Goal: Contribute content: Contribute content

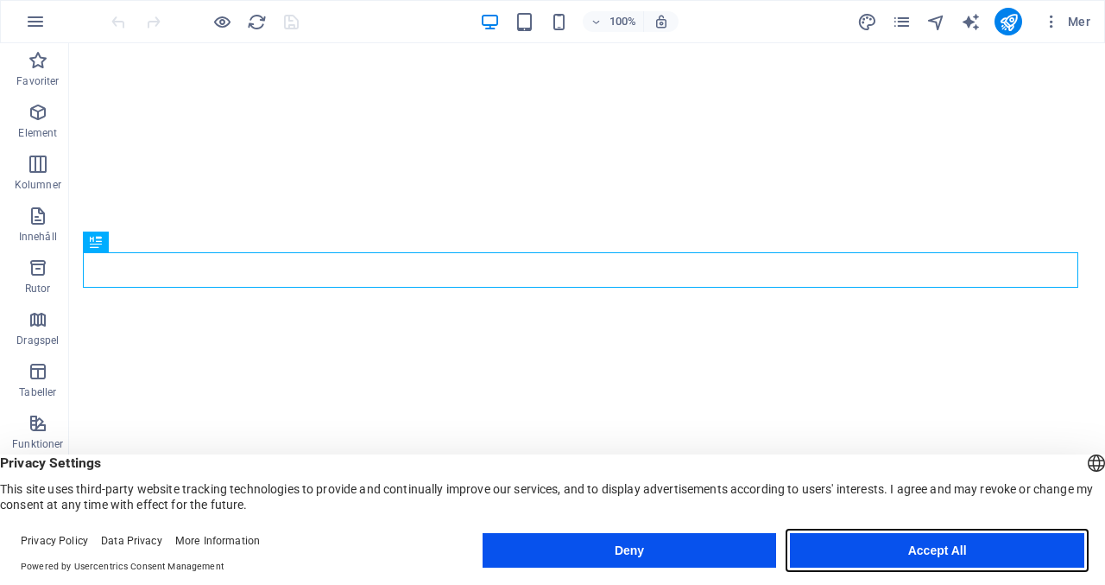
click at [936, 548] on button "Accept All" at bounding box center [937, 550] width 294 height 35
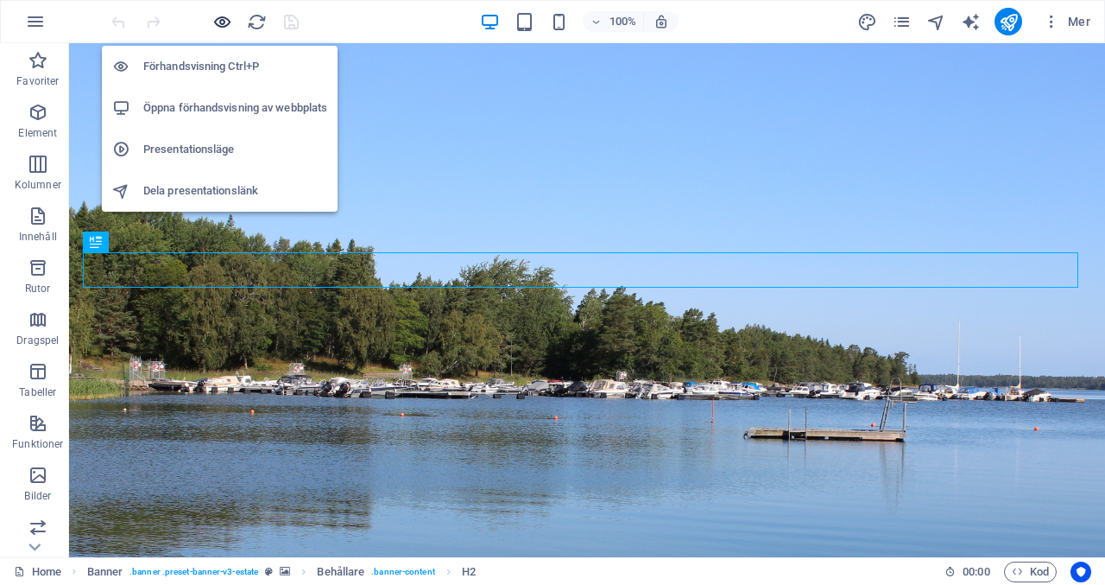
click at [225, 22] on icon "button" at bounding box center [222, 22] width 20 height 20
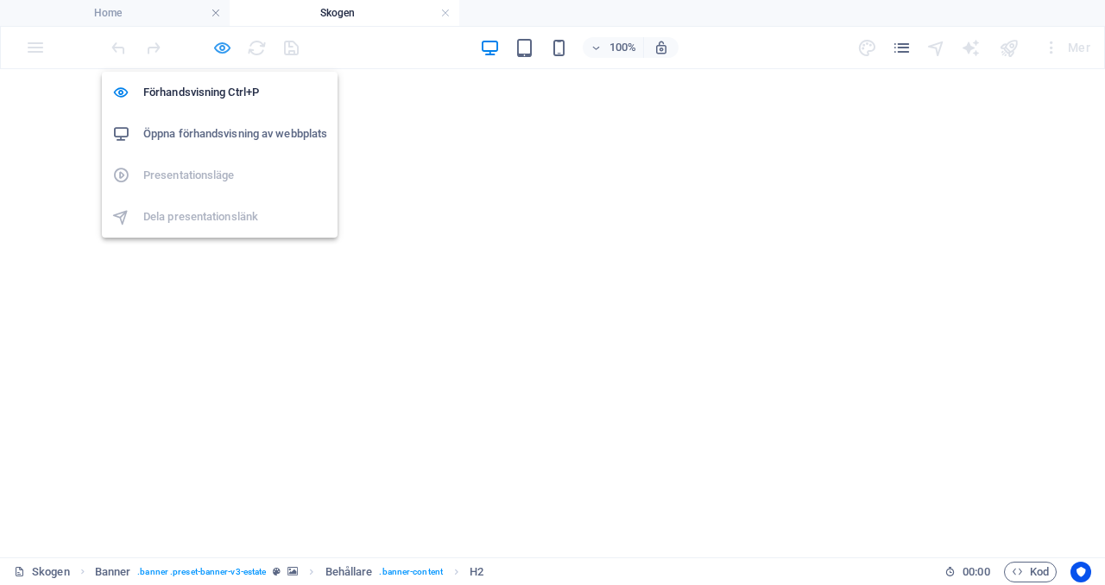
click at [231, 47] on icon "button" at bounding box center [222, 48] width 20 height 20
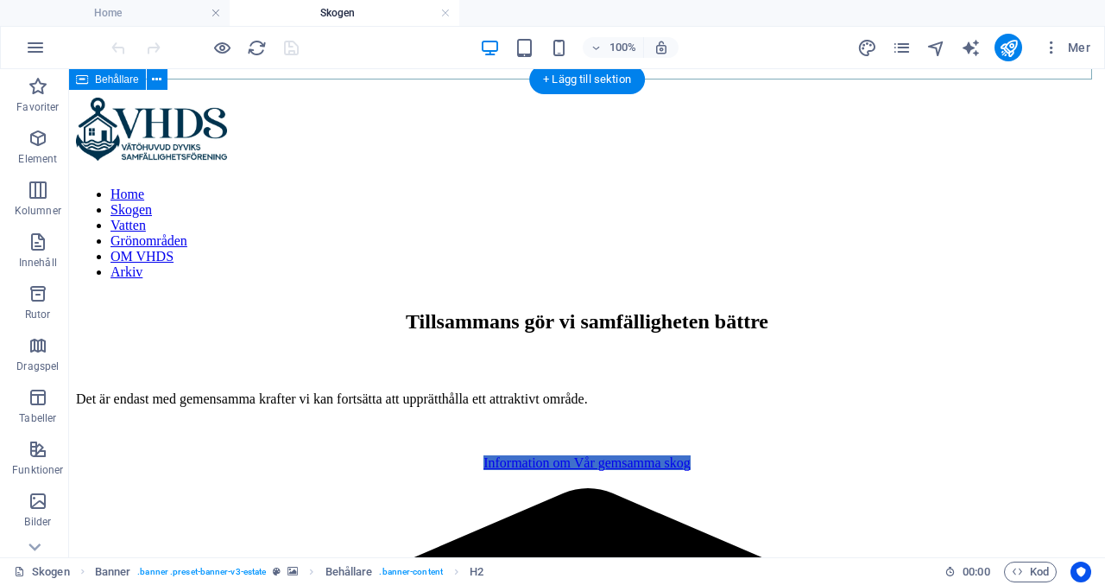
scroll to position [487, 0]
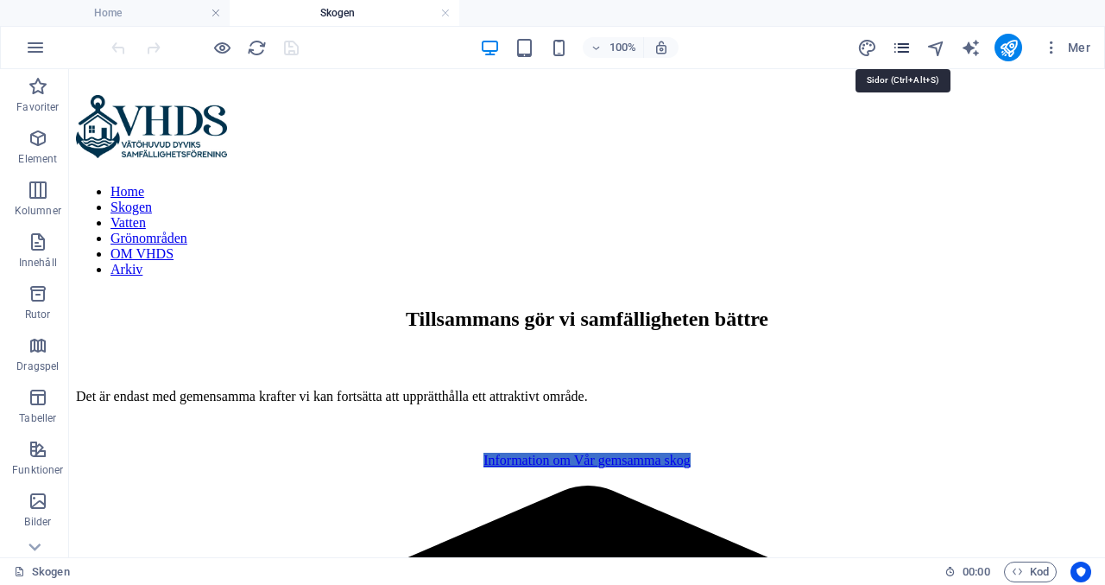
click at [902, 42] on icon "pages" at bounding box center [902, 48] width 20 height 20
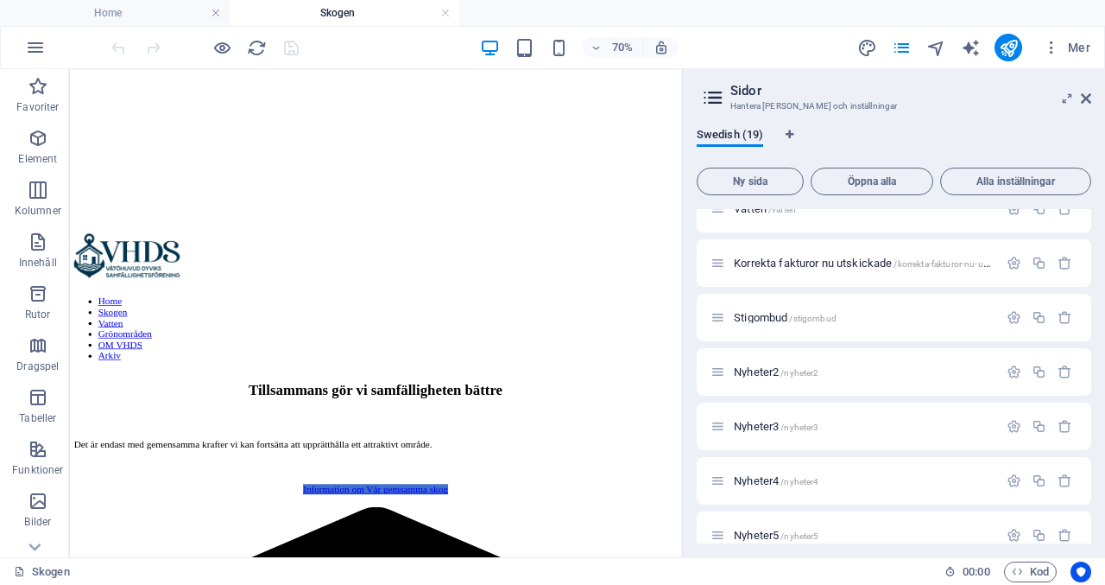
scroll to position [244, 0]
click at [775, 318] on span "Stigombud /stigombud" at bounding box center [785, 315] width 103 height 13
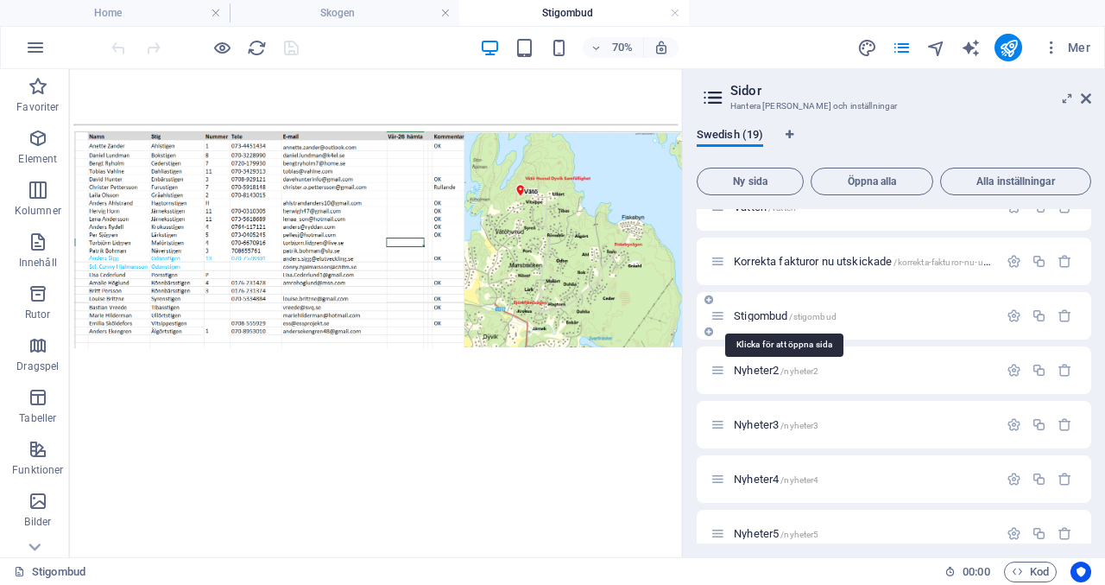
scroll to position [0, 0]
click at [87, 118] on span "Bild" at bounding box center [93, 118] width 12 height 7
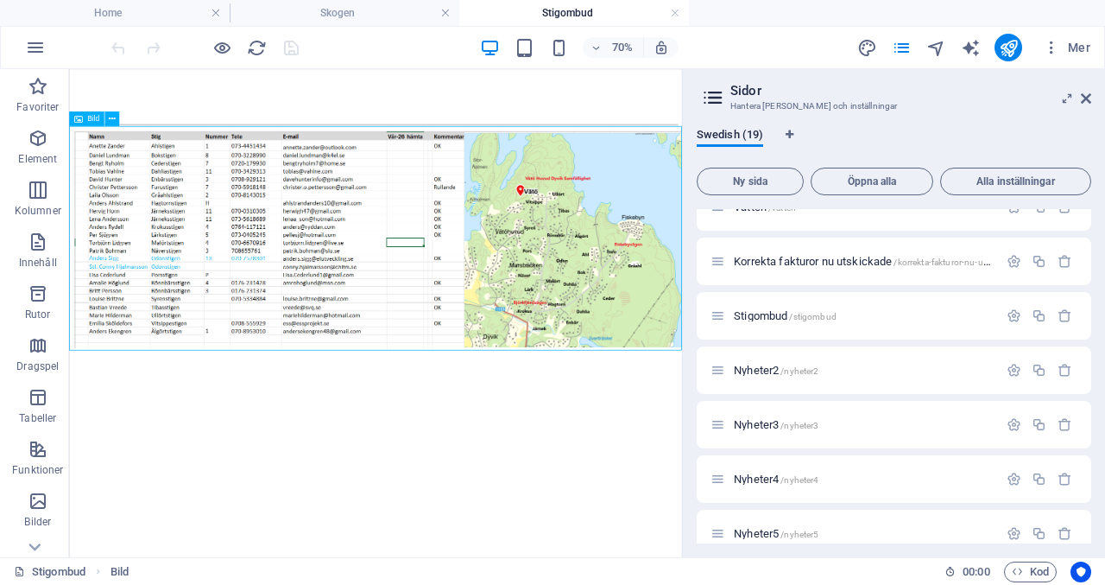
click at [87, 118] on span "Bild" at bounding box center [93, 118] width 12 height 7
click at [775, 313] on span "Stigombud /stigombud" at bounding box center [785, 315] width 103 height 13
click at [1087, 96] on icon at bounding box center [1086, 99] width 10 height 14
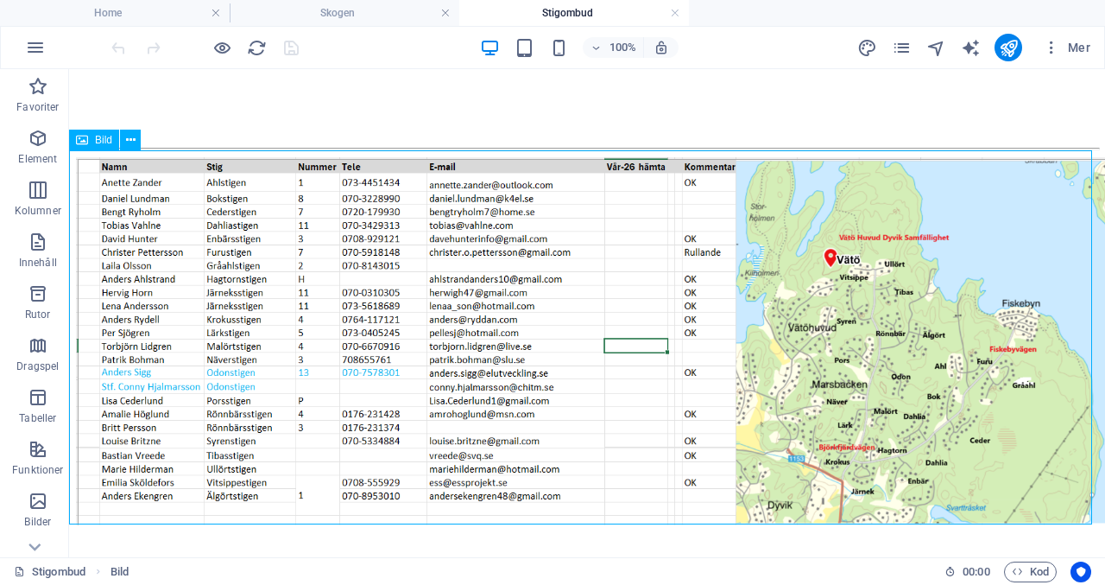
click at [97, 139] on span "Bild" at bounding box center [103, 140] width 17 height 10
click at [97, 135] on span "Bild" at bounding box center [103, 140] width 17 height 10
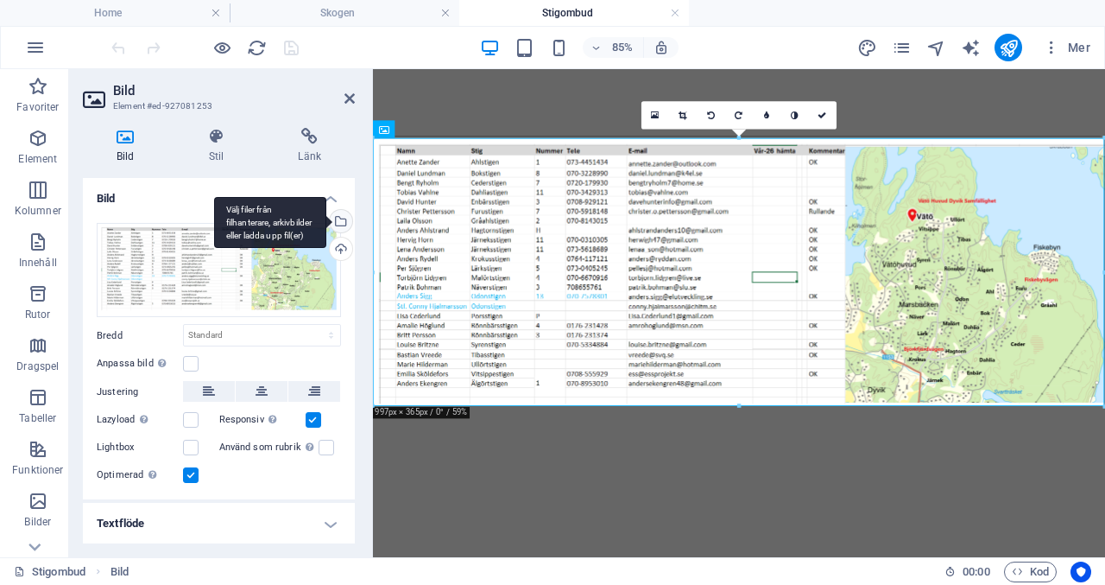
click at [340, 216] on div "Välj filer från filhanterare, arkivbilder eller ladda upp fil(er)" at bounding box center [339, 223] width 26 height 26
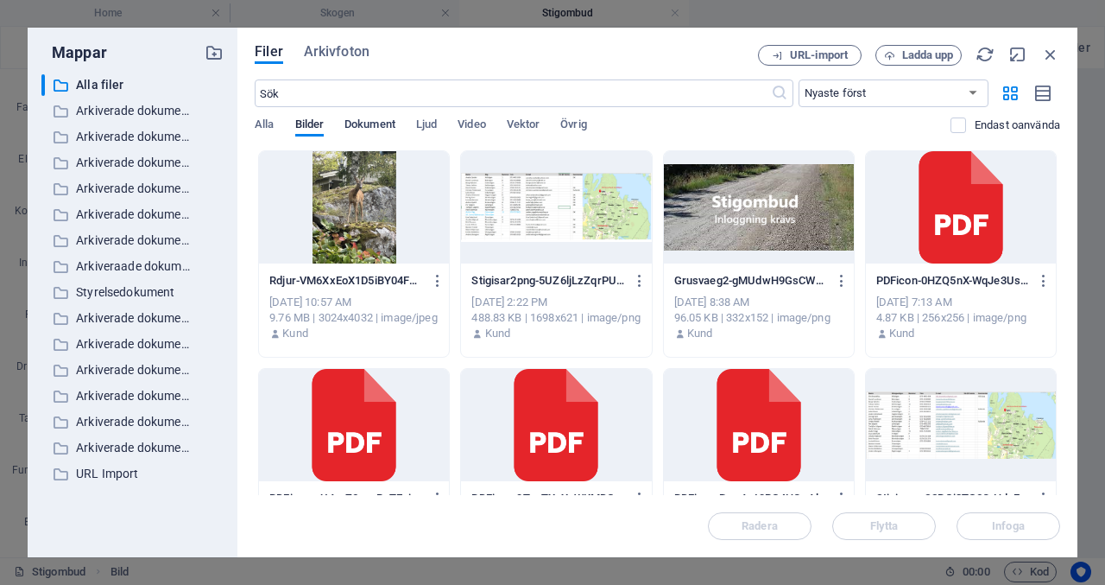
click at [386, 117] on span "Dokument" at bounding box center [370, 126] width 51 height 24
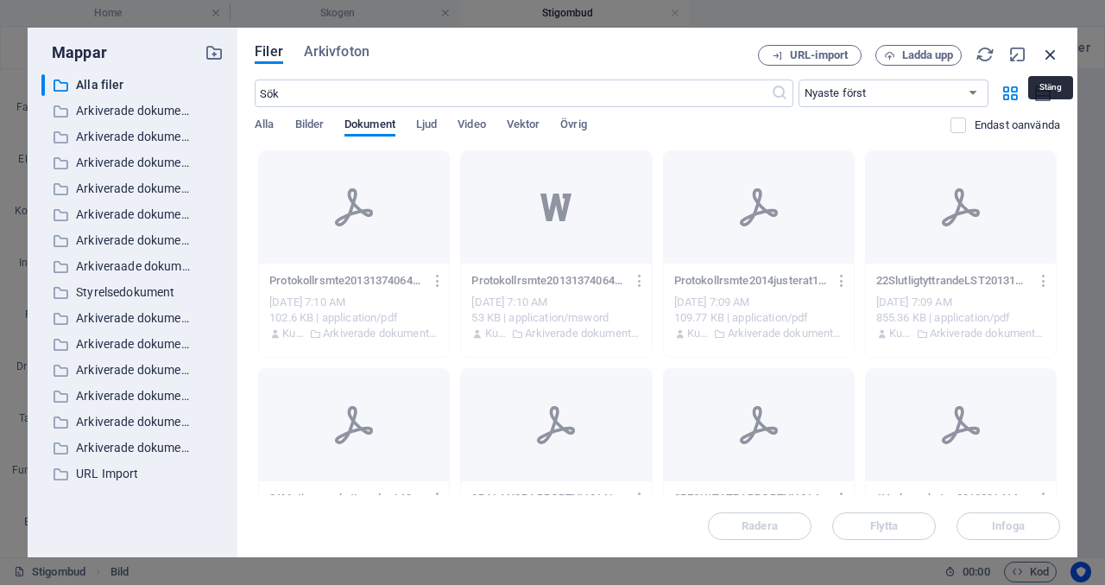
click at [1050, 47] on icon "button" at bounding box center [1050, 54] width 19 height 19
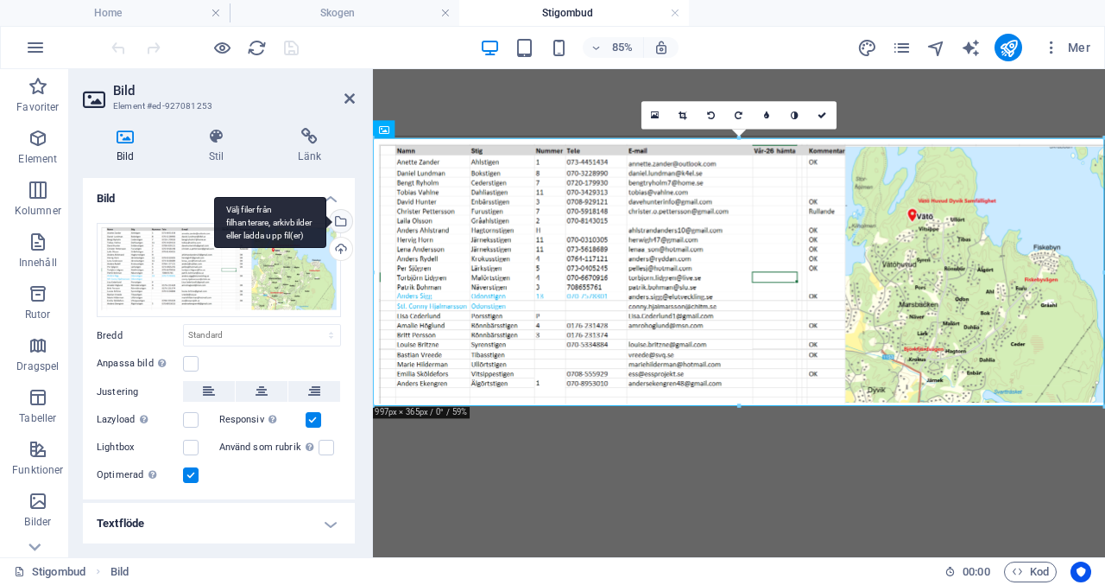
click at [344, 217] on div "Välj filer från filhanterare, arkivbilder eller ladda upp fil(er)" at bounding box center [339, 223] width 26 height 26
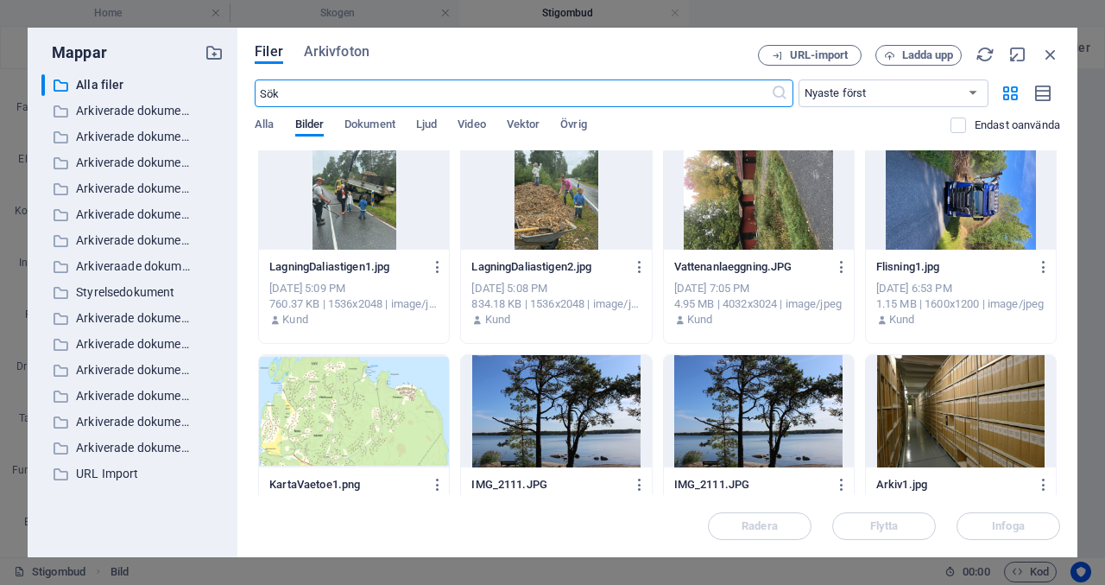
scroll to position [8936, 0]
click at [934, 55] on span "Ladda upp" at bounding box center [928, 55] width 52 height 10
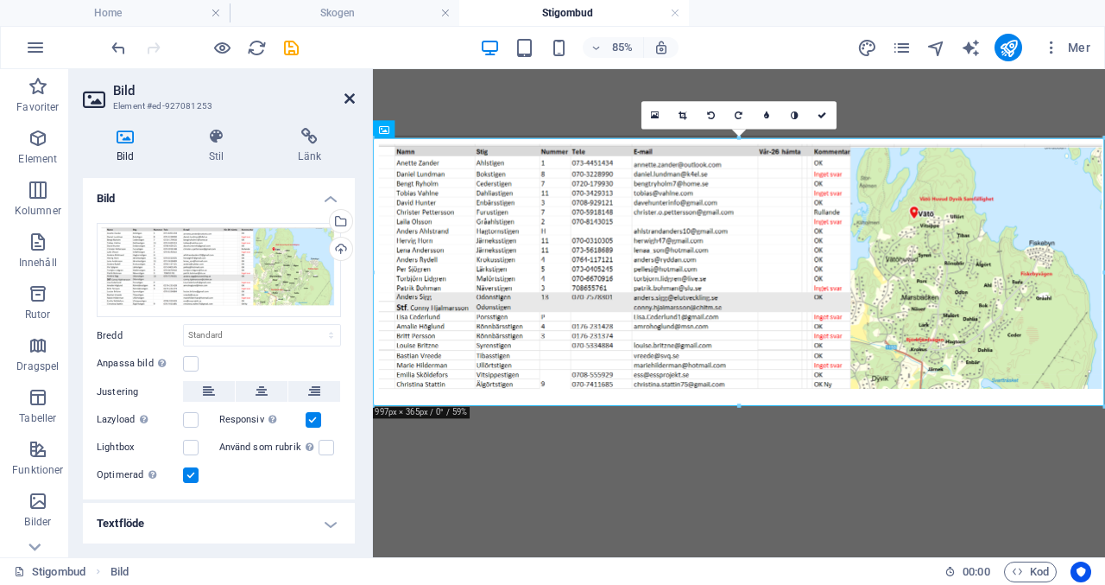
click at [347, 103] on icon at bounding box center [350, 99] width 10 height 14
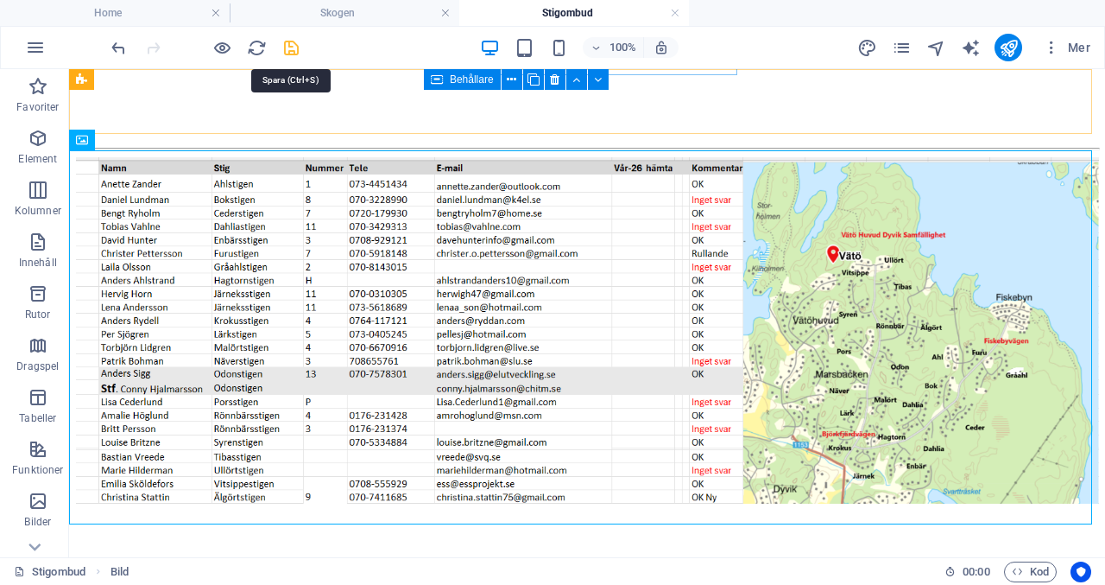
click at [288, 47] on icon "save" at bounding box center [292, 48] width 20 height 20
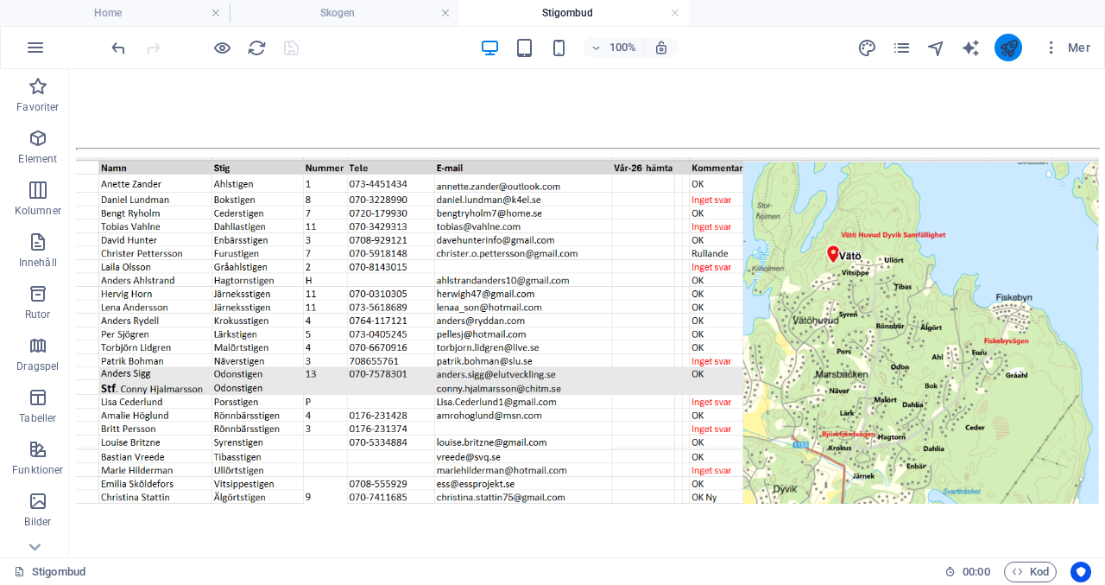
click at [1022, 51] on button "publish" at bounding box center [1009, 48] width 28 height 28
